Goal: Task Accomplishment & Management: Complete application form

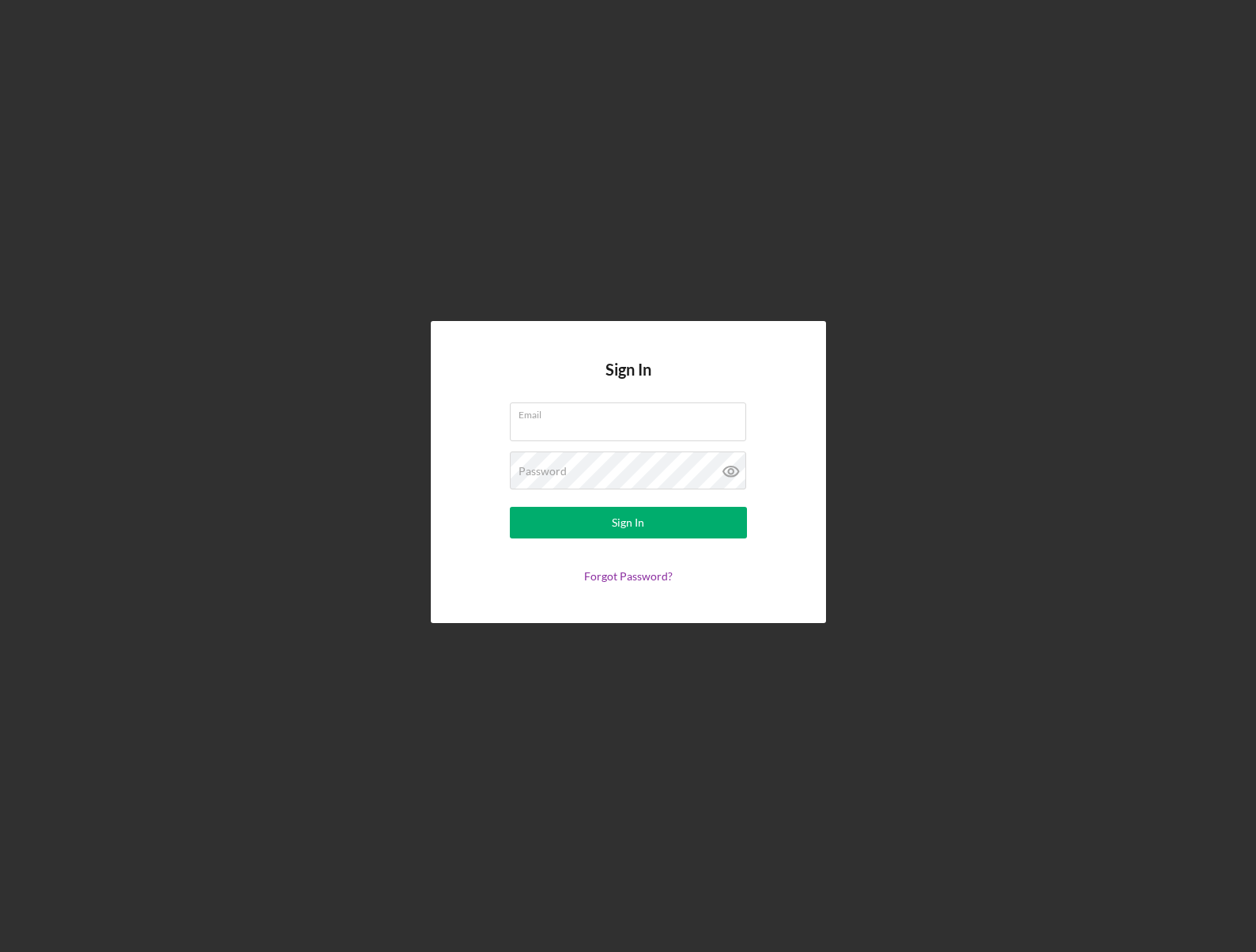
type input "[EMAIL_ADDRESS][DOMAIN_NAME]"
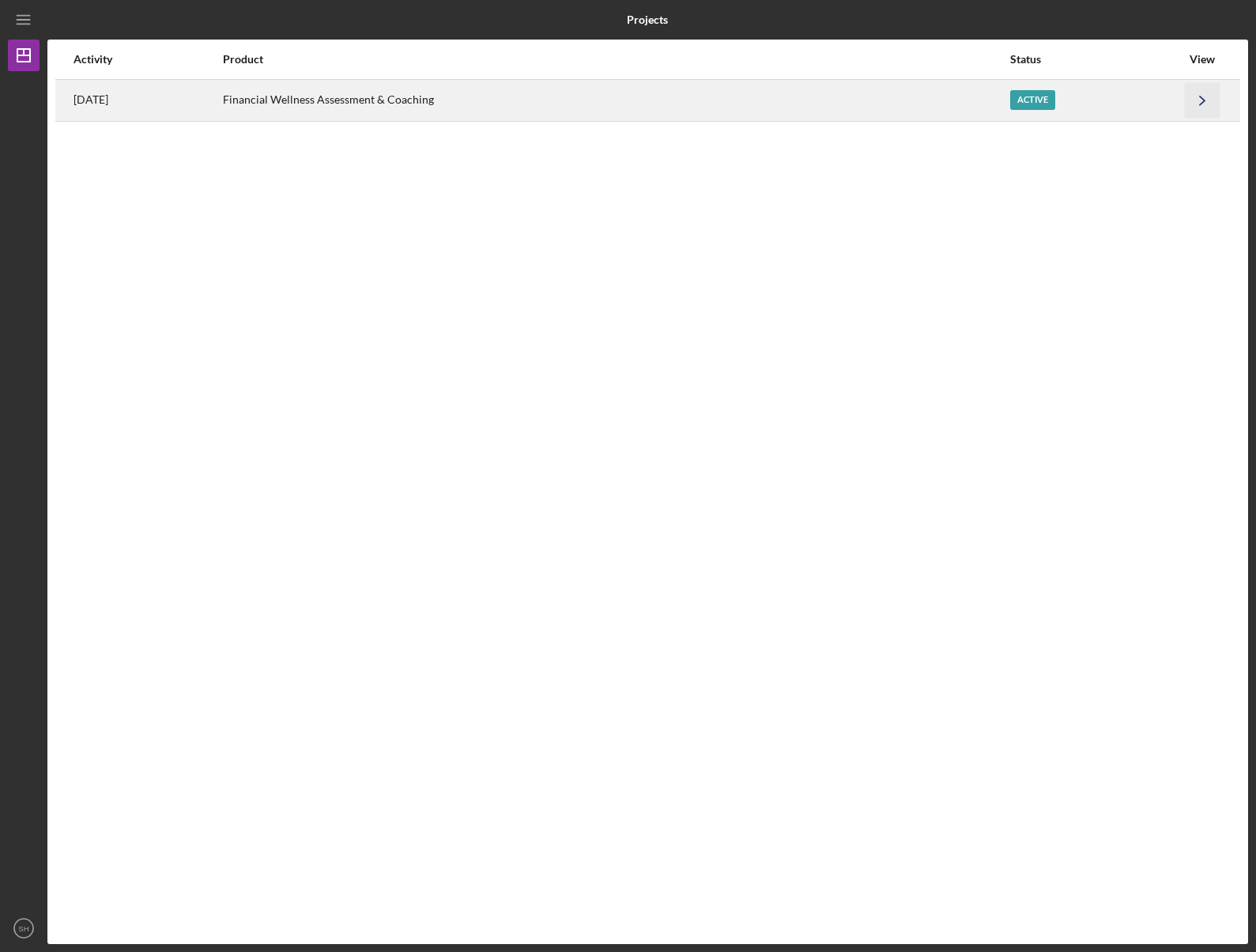
click at [1194, 101] on icon "Icon/Navigate" at bounding box center [1202, 100] width 36 height 36
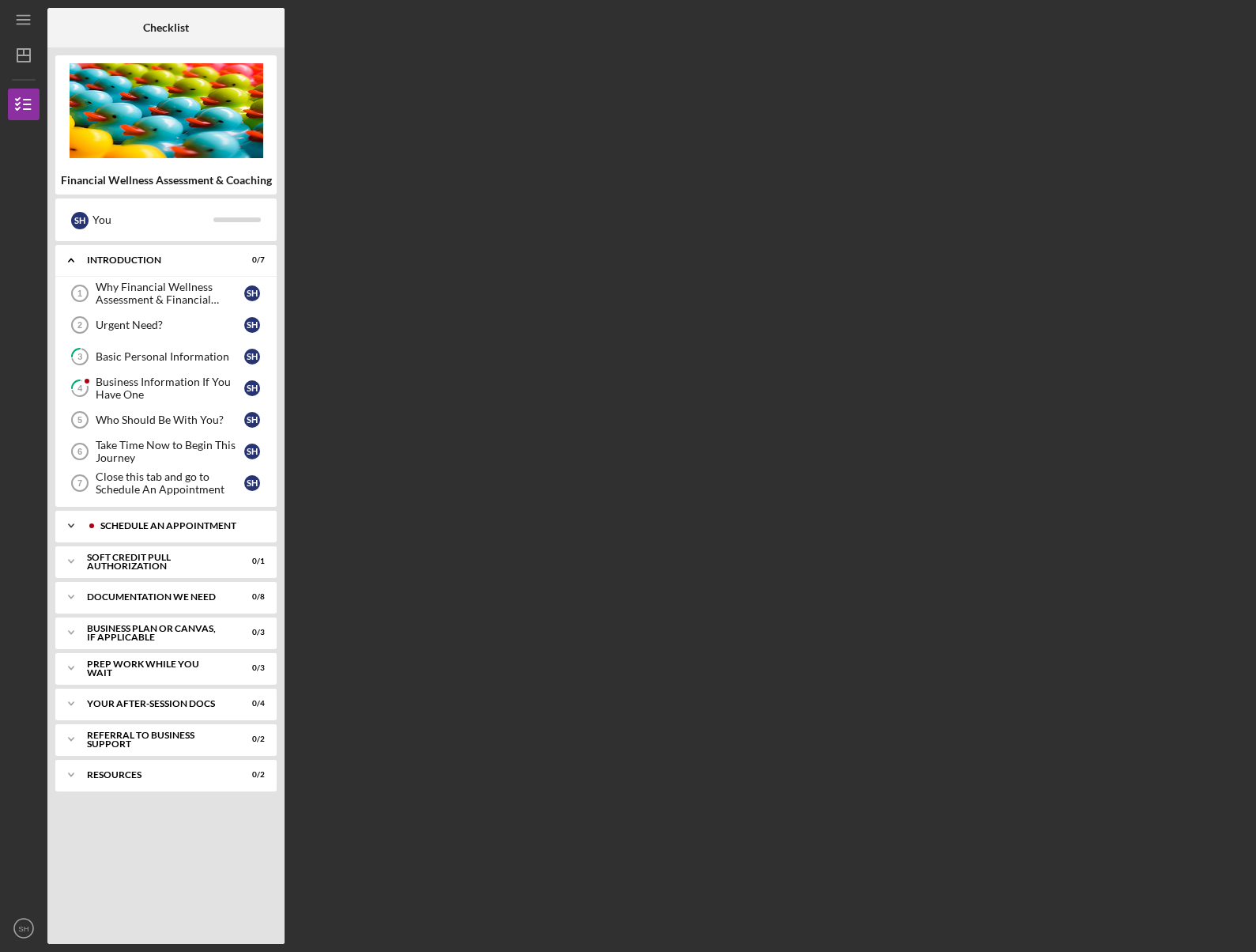
click at [155, 526] on div "Schedule An Appointment" at bounding box center [179, 525] width 157 height 9
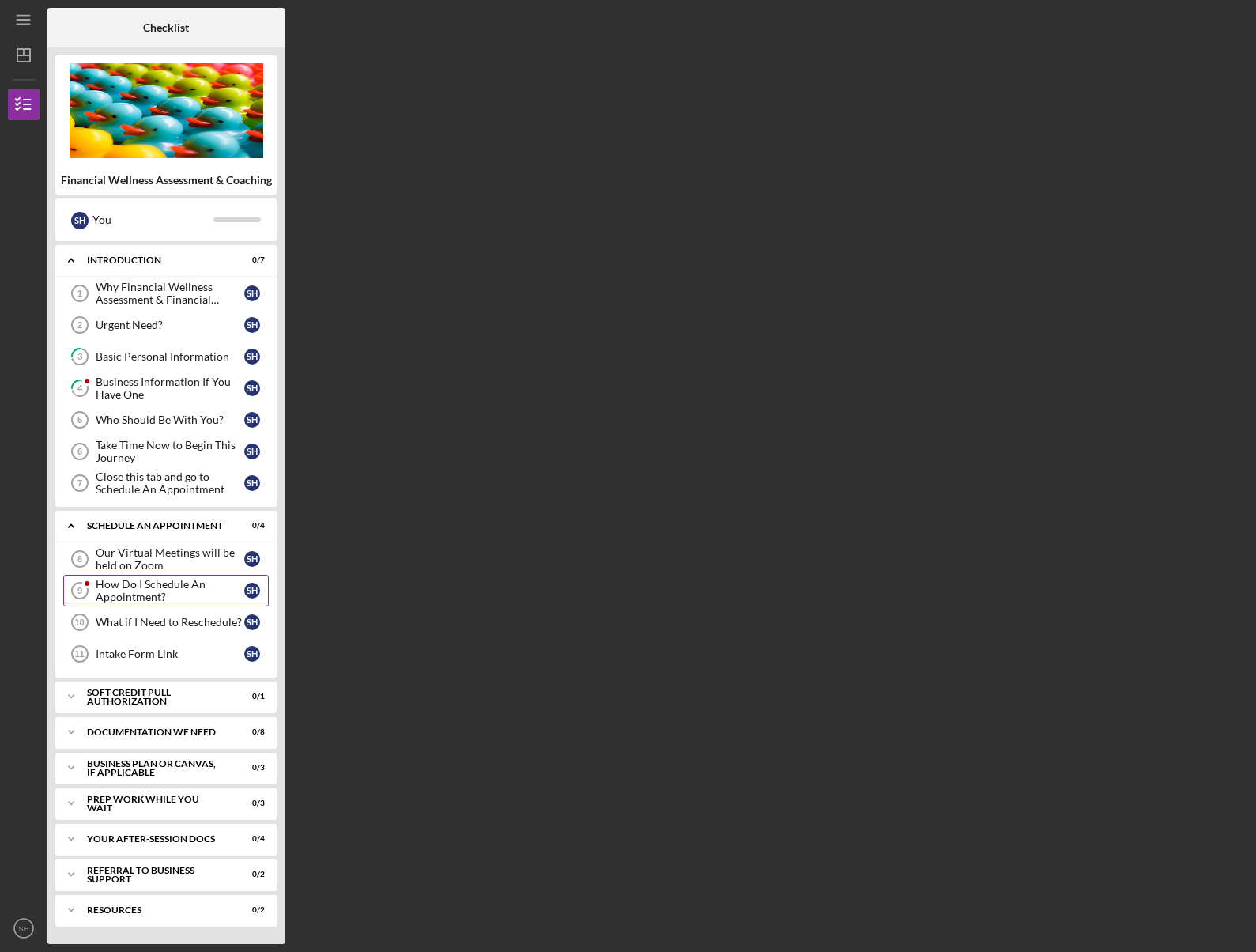
click at [180, 591] on div "How Do I Schedule An Appointment?" at bounding box center [170, 590] width 149 height 25
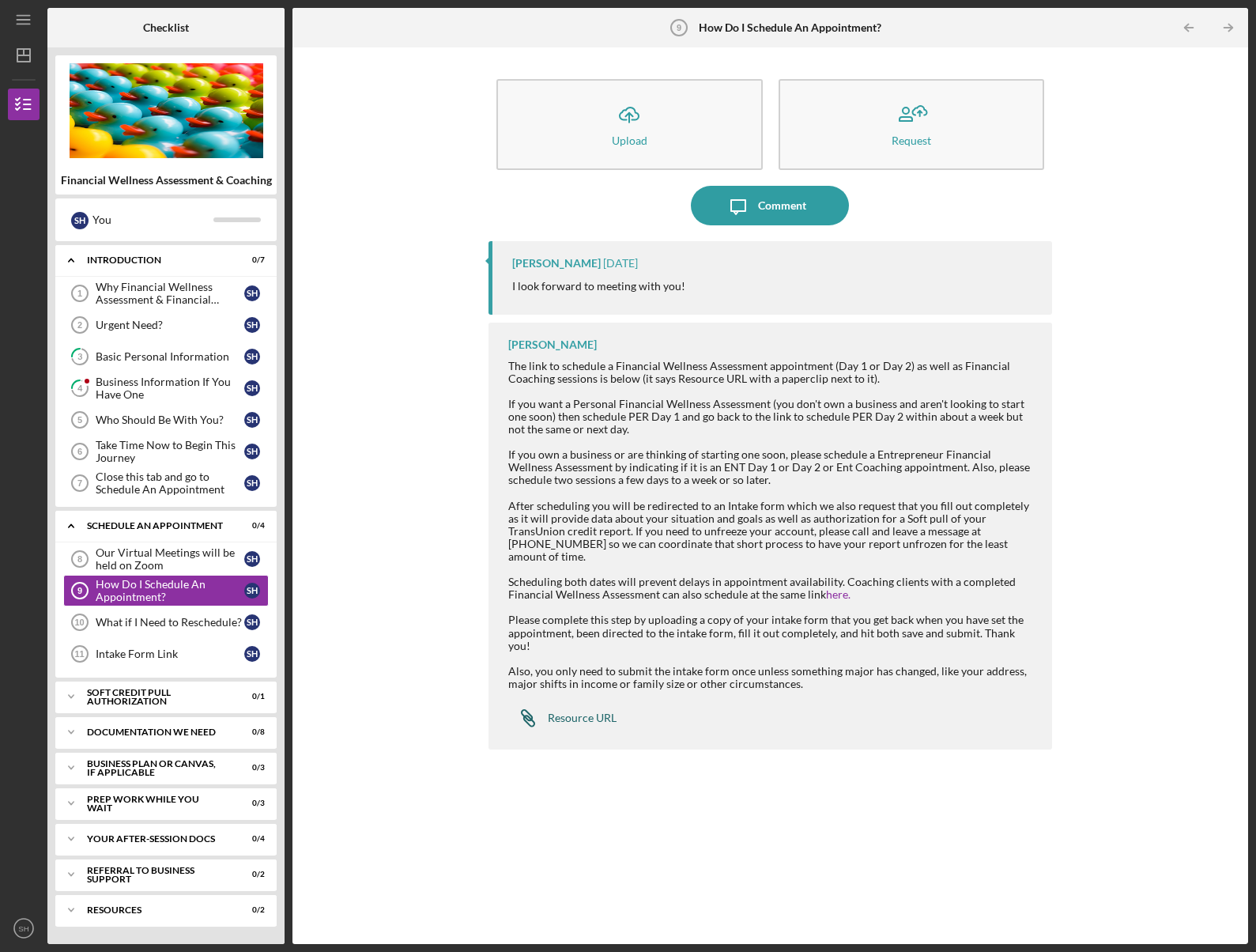
click at [555, 711] on div "Resource URL" at bounding box center [582, 718] width 69 height 13
click at [785, 200] on div "Comment" at bounding box center [782, 206] width 48 height 40
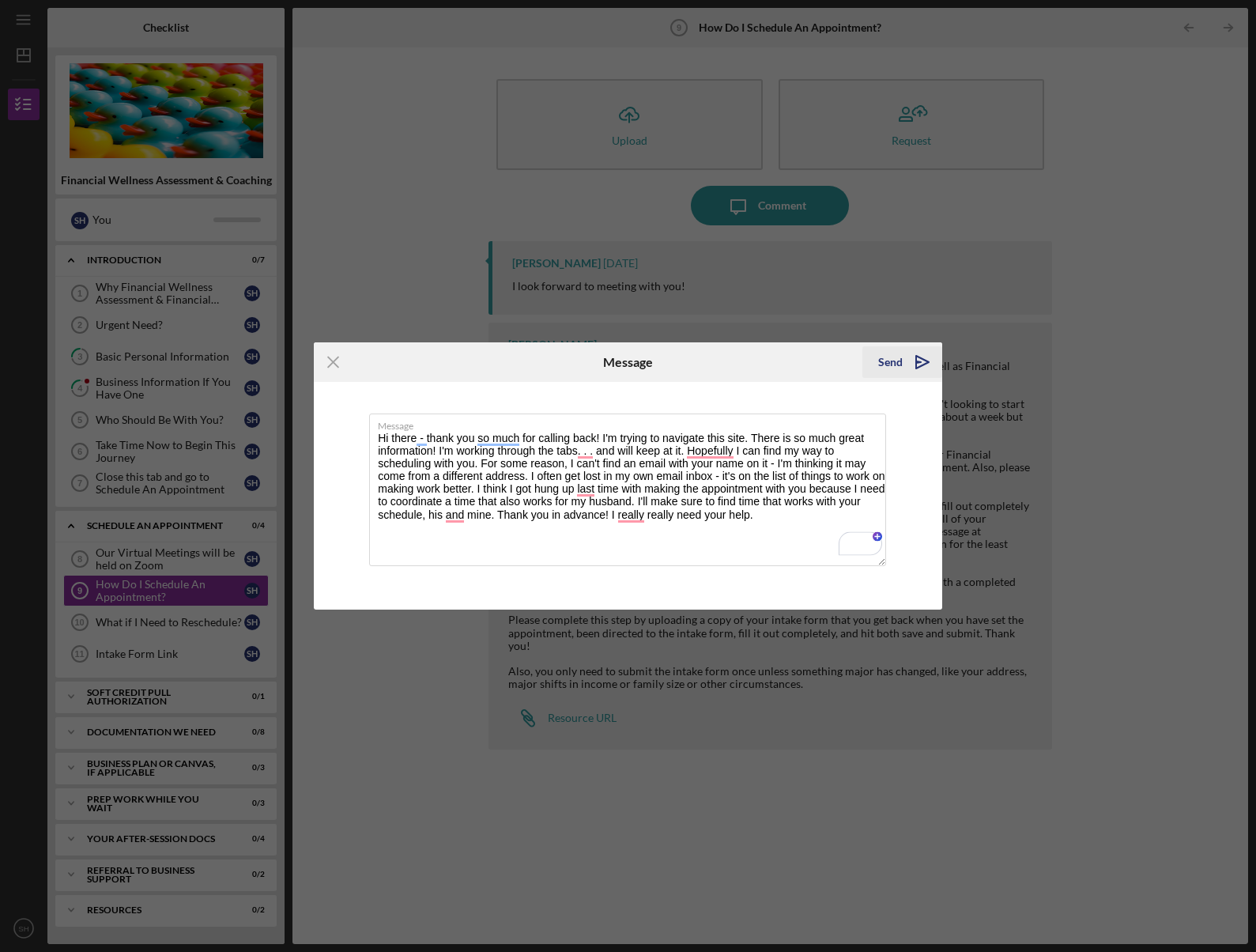
type textarea "Hi there - thank you so much for calling back! I'm trying to navigate this site…"
click at [906, 357] on icon "Icon/icon-invite-send" at bounding box center [923, 362] width 40 height 40
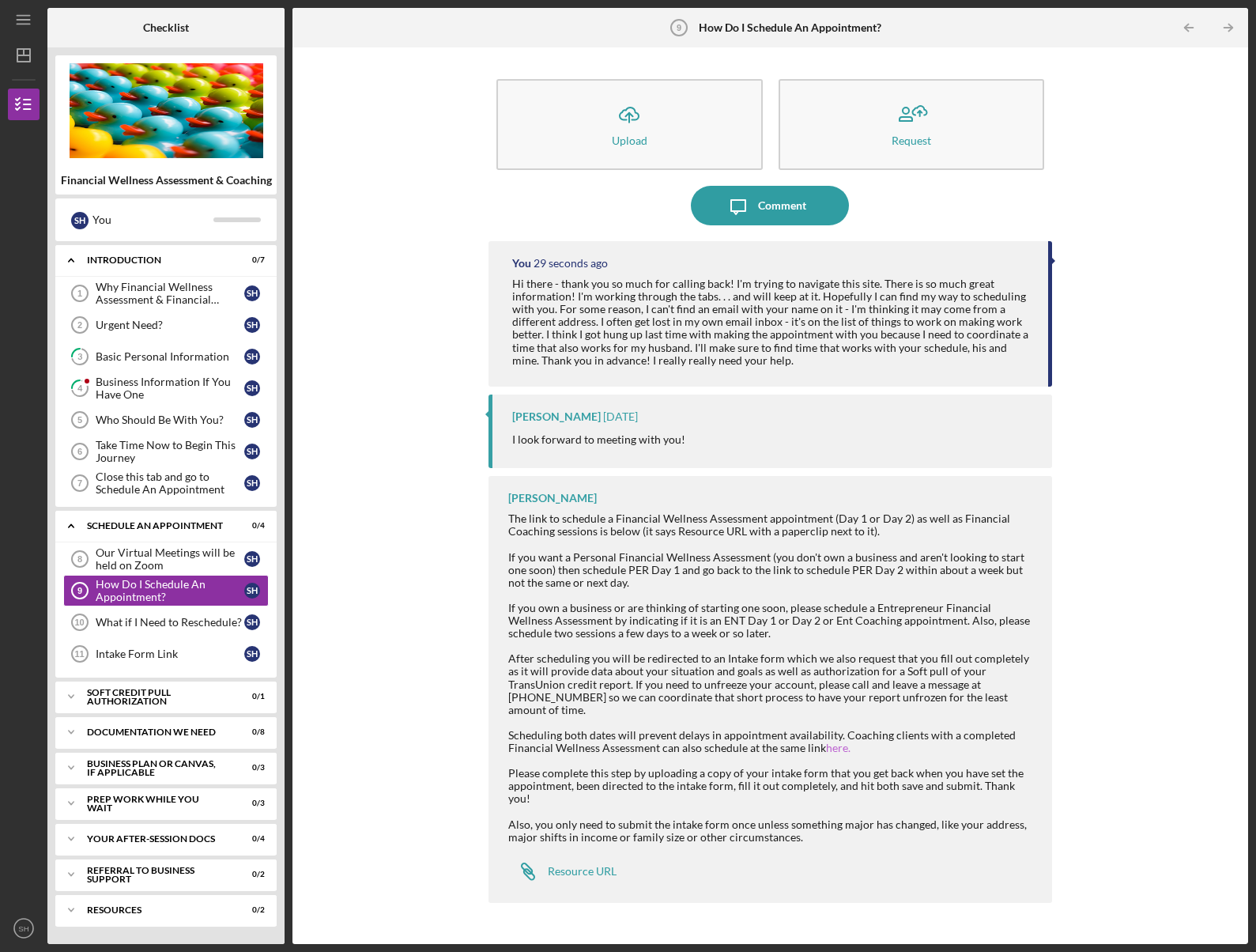
click at [837, 741] on link "here." at bounding box center [838, 747] width 25 height 13
click at [567, 865] on div "Resource URL" at bounding box center [582, 871] width 69 height 13
drag, startPoint x: 794, startPoint y: 672, endPoint x: 1023, endPoint y: 698, distance: 230.5
click at [1023, 699] on div "After scheduling you will be redirected to an Intake form which we also request…" at bounding box center [772, 684] width 528 height 63
copy div "authorization for a Soft pull of your TransUnion credit report. If you need to …"
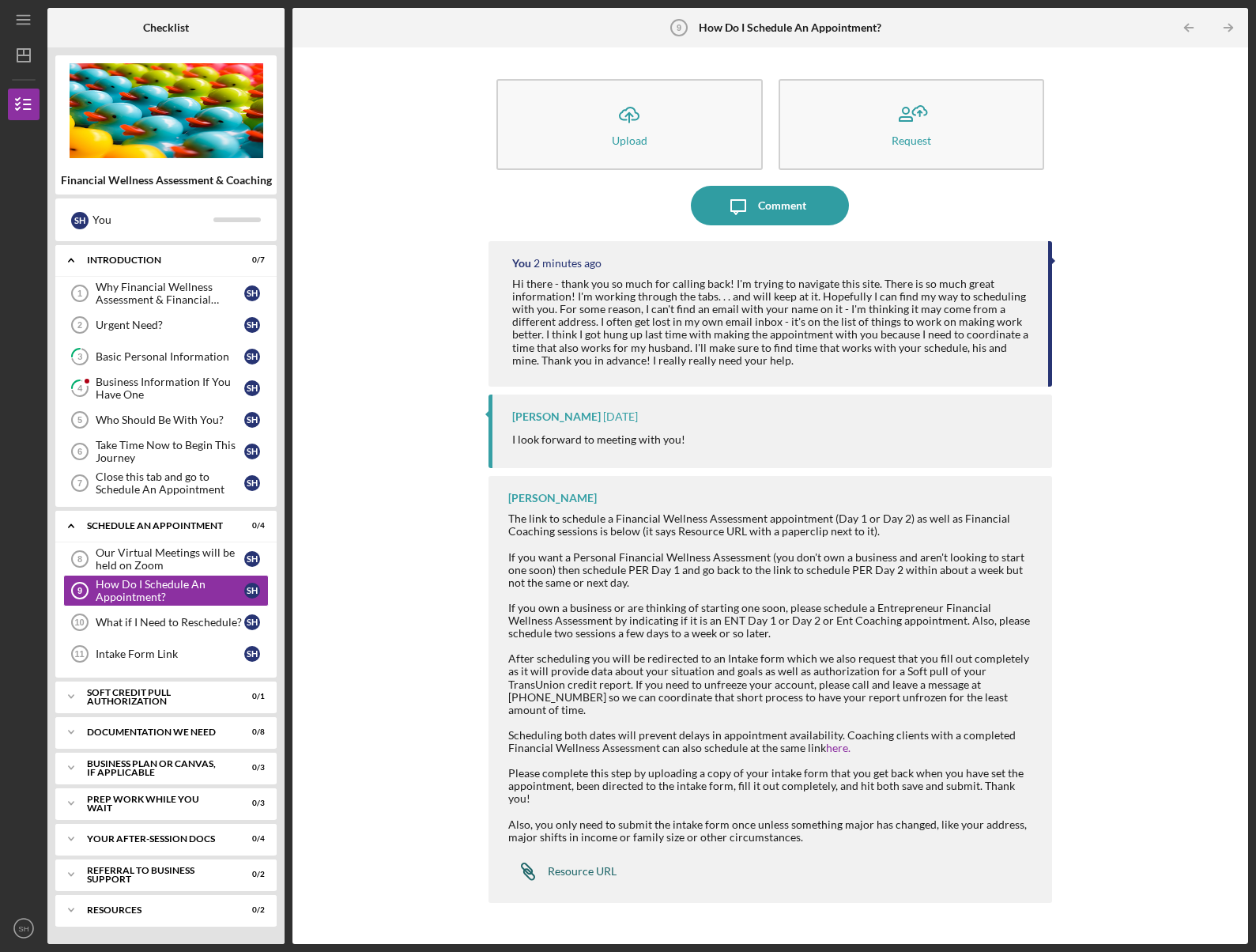
click at [567, 865] on div "Resource URL" at bounding box center [582, 871] width 69 height 13
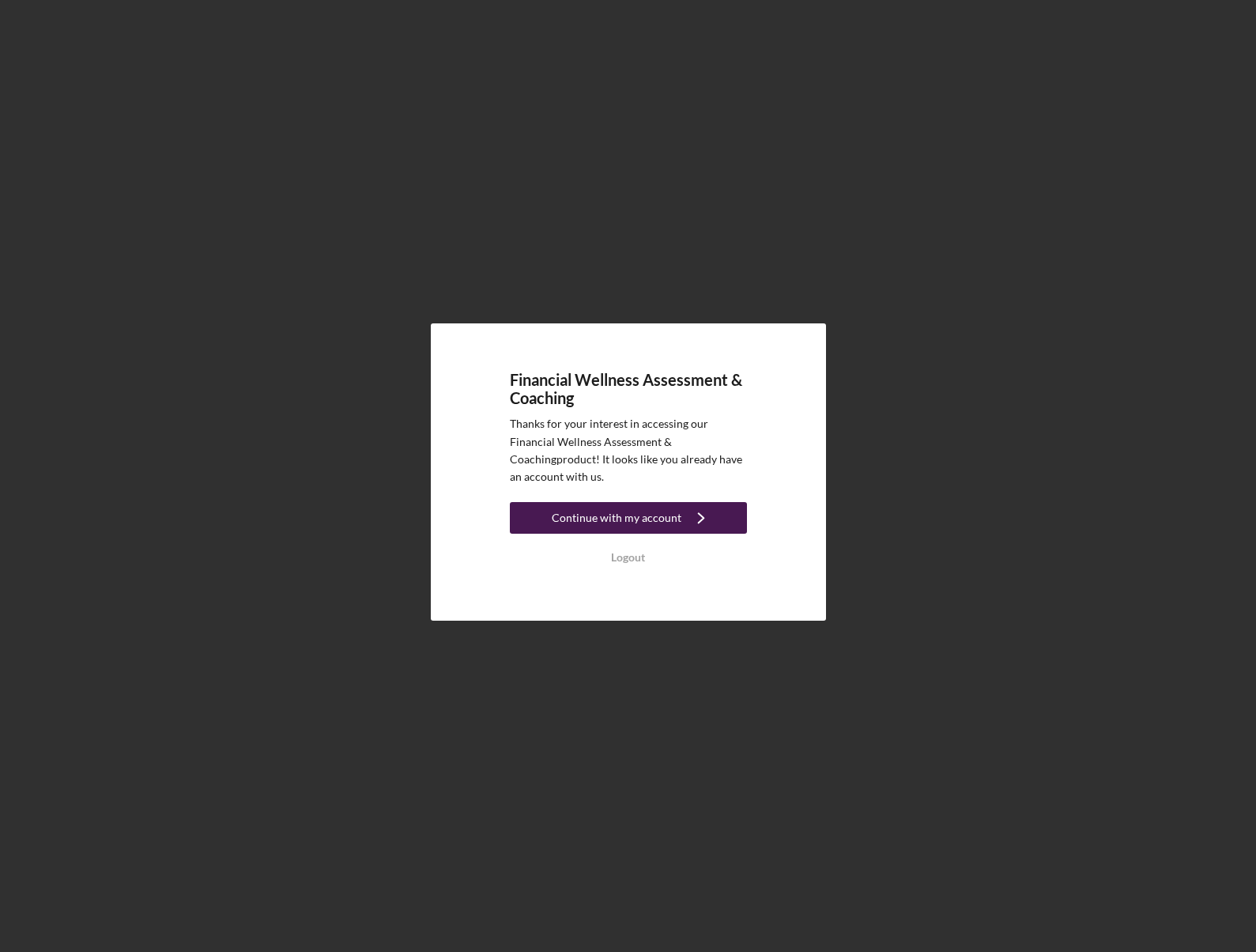
click at [698, 522] on icon "Icon/Navigate" at bounding box center [701, 518] width 40 height 40
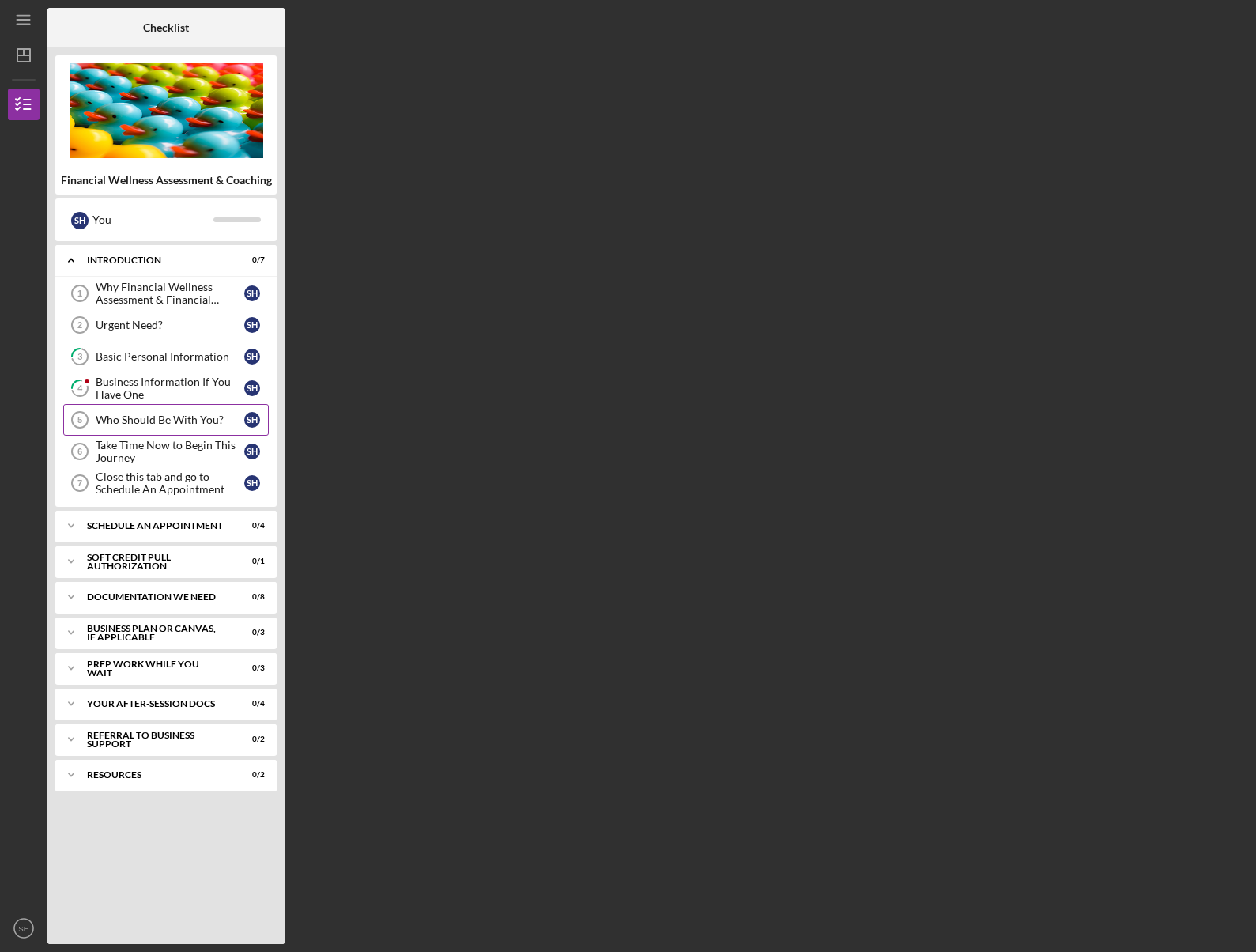
click at [159, 424] on div "Who Should Be With You?" at bounding box center [170, 419] width 149 height 13
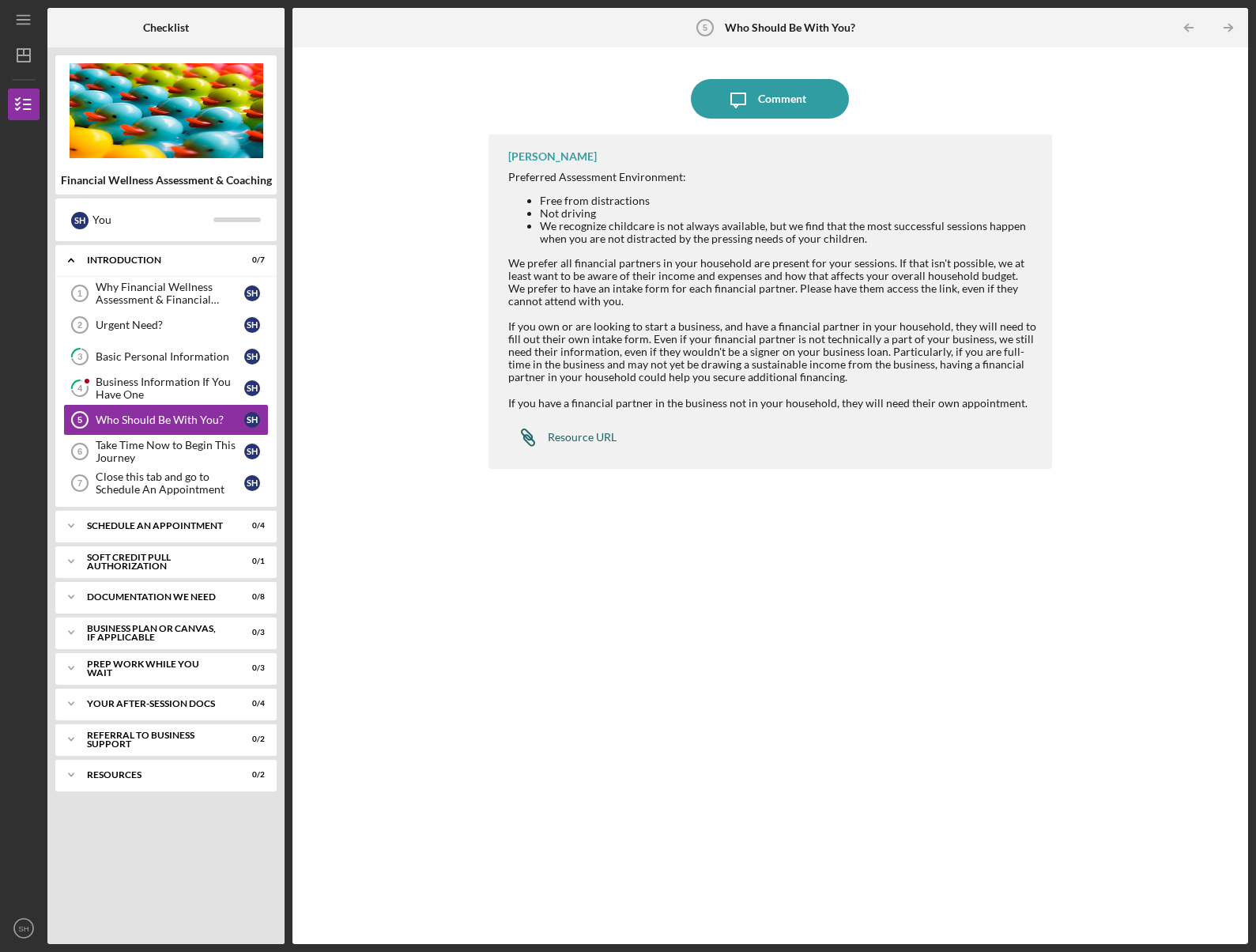
click at [563, 438] on div "Resource URL" at bounding box center [582, 437] width 69 height 13
click at [134, 382] on div "Business Information If You Have One" at bounding box center [170, 388] width 149 height 25
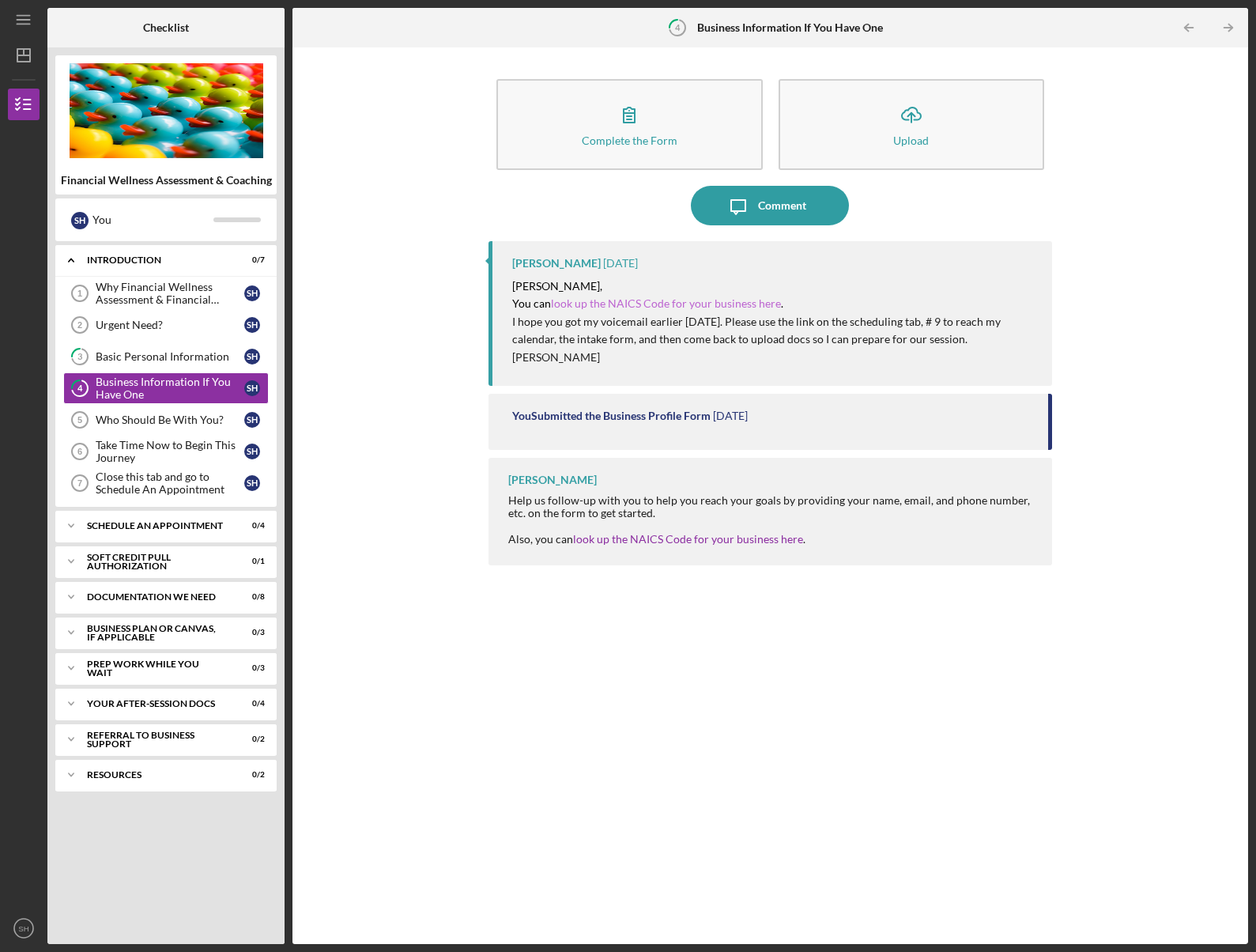
click at [685, 302] on link "look up the NAICS Code for your business here" at bounding box center [666, 303] width 230 height 13
